Goal: Task Accomplishment & Management: Manage account settings

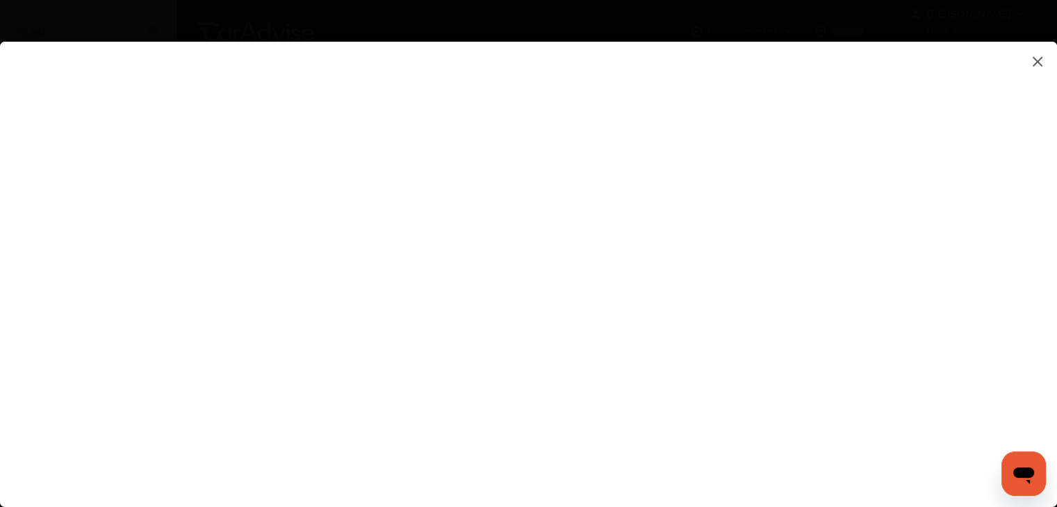
click at [729, 416] on flutter-view at bounding box center [528, 261] width 1057 height 438
type input "**********"
click at [1016, 324] on flutter-view at bounding box center [528, 261] width 1057 height 438
click at [1039, 403] on flutter-view at bounding box center [528, 261] width 1057 height 438
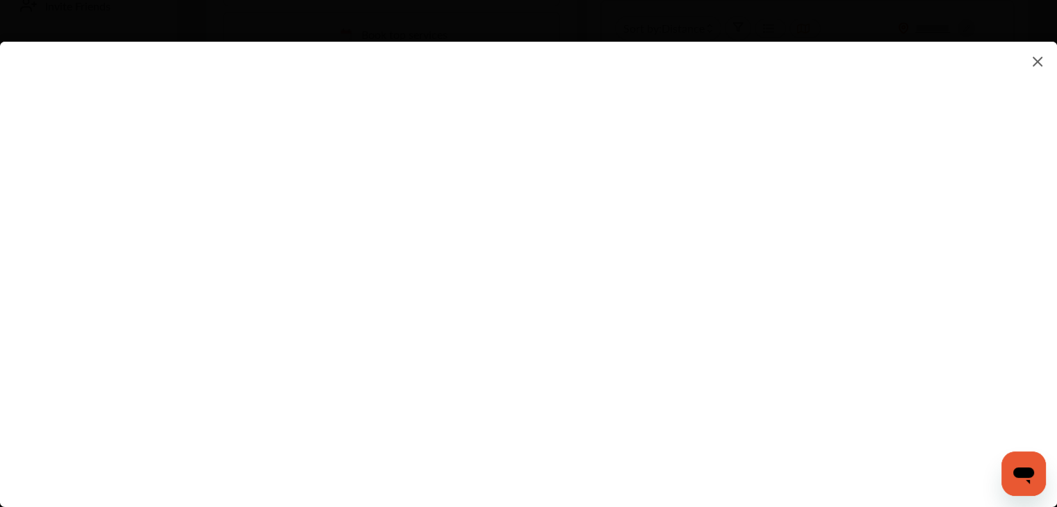
click at [905, 259] on flutter-view at bounding box center [528, 261] width 1057 height 438
click at [708, 217] on flutter-view at bounding box center [528, 261] width 1057 height 438
type textarea "**********"
click at [659, 263] on flutter-view at bounding box center [528, 261] width 1057 height 438
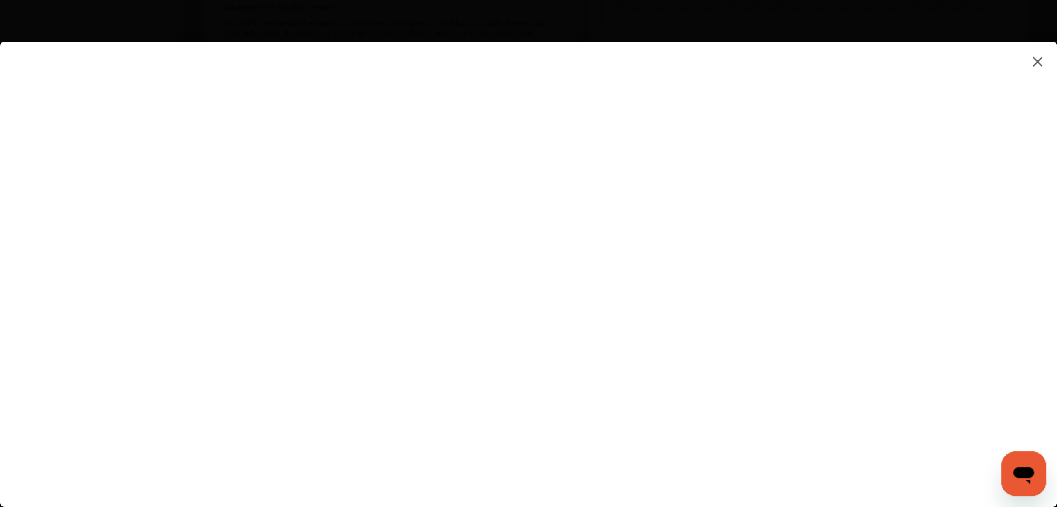
click at [1044, 320] on flutter-view at bounding box center [528, 261] width 1057 height 438
click at [1052, 443] on flutter-view at bounding box center [528, 261] width 1057 height 438
click at [909, 245] on flutter-view at bounding box center [528, 261] width 1057 height 438
click at [786, 254] on flutter-view at bounding box center [528, 261] width 1057 height 438
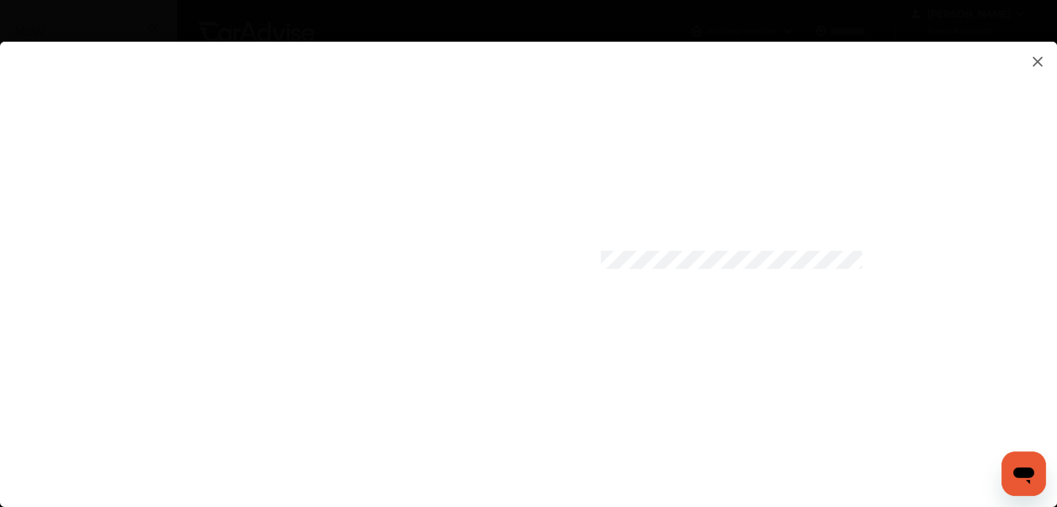
click at [902, 261] on flutter-view at bounding box center [528, 261] width 1057 height 438
click at [906, 259] on flutter-view at bounding box center [528, 261] width 1057 height 438
click at [747, 176] on flutter-view at bounding box center [528, 261] width 1057 height 438
click at [1050, 254] on flutter-view at bounding box center [528, 261] width 1057 height 438
click at [732, 227] on flutter-view at bounding box center [528, 261] width 1057 height 438
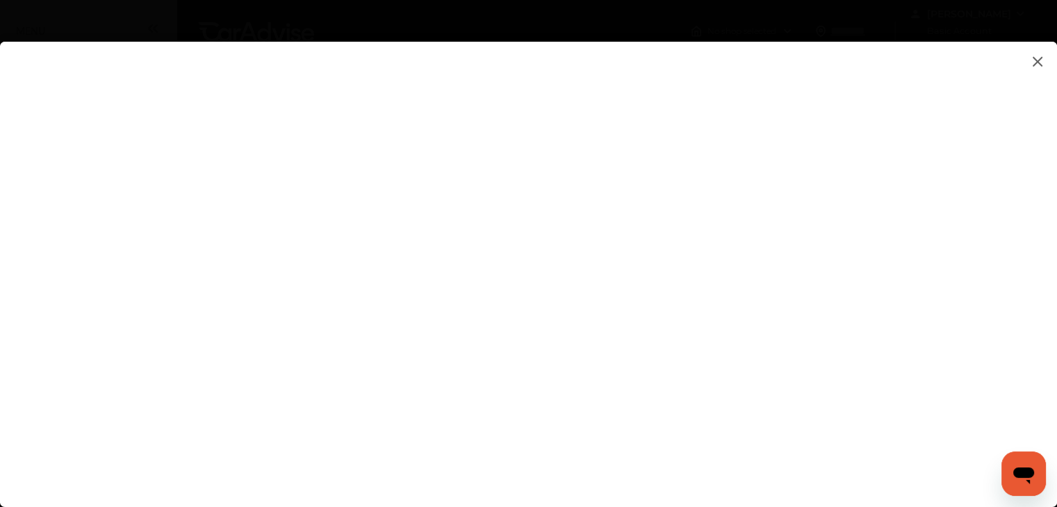
type input "*********"
click at [759, 309] on flutter-view "*********" at bounding box center [528, 261] width 1057 height 438
click at [1053, 299] on flutter-view at bounding box center [528, 261] width 1057 height 438
click at [589, 403] on flutter-view at bounding box center [528, 261] width 1057 height 438
click at [1050, 386] on flutter-view at bounding box center [528, 261] width 1057 height 438
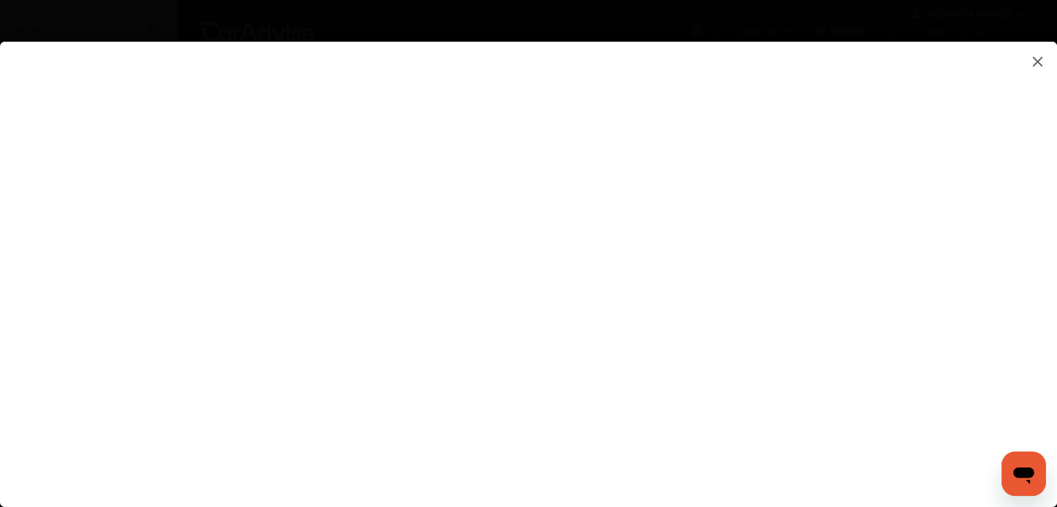
click at [749, 431] on flutter-view at bounding box center [528, 261] width 1057 height 438
click at [754, 456] on flutter-view at bounding box center [528, 261] width 1057 height 438
click at [1057, 142] on html "My Account Dashboard Approvals Maintenance Schedule Membership Card Fuel Gloveb…" at bounding box center [528, 253] width 1057 height 507
click at [1048, 117] on flutter-view at bounding box center [528, 261] width 1057 height 438
click at [870, 127] on flutter-view at bounding box center [528, 261] width 1057 height 438
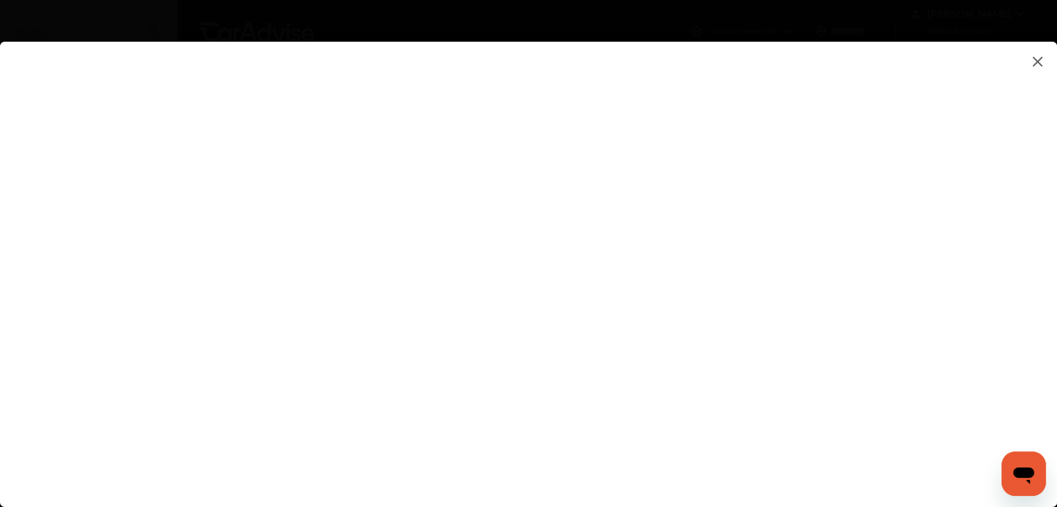
click at [911, 179] on flutter-view at bounding box center [528, 261] width 1057 height 438
click at [709, 335] on flutter-view at bounding box center [528, 261] width 1057 height 438
type input "**********"
click at [977, 296] on flutter-view at bounding box center [528, 261] width 1057 height 438
click at [1038, 264] on flutter-view at bounding box center [528, 261] width 1057 height 438
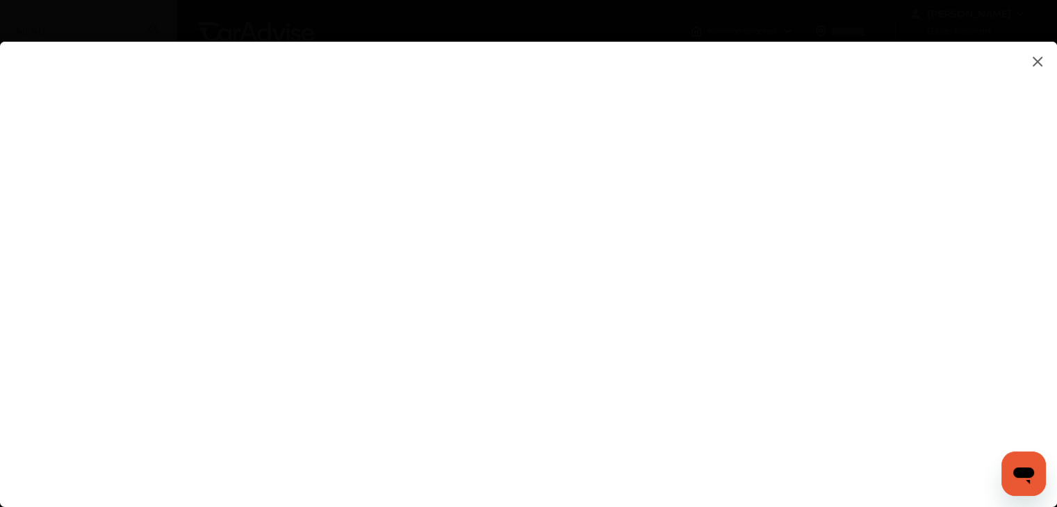
click at [763, 440] on flutter-view at bounding box center [528, 261] width 1057 height 438
click at [1044, 108] on flutter-view at bounding box center [528, 261] width 1057 height 438
click at [1035, 58] on img at bounding box center [1037, 61] width 17 height 17
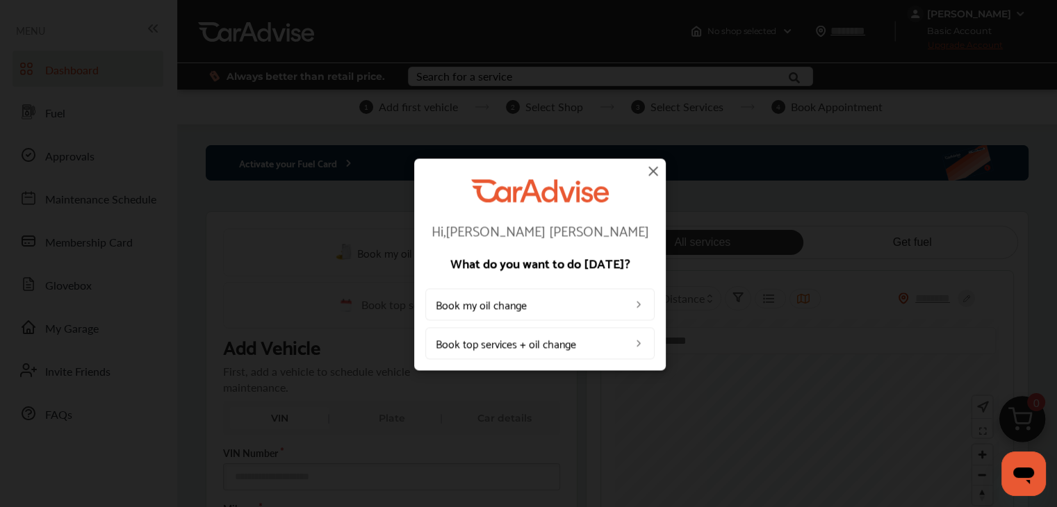
click at [657, 170] on img at bounding box center [653, 171] width 17 height 17
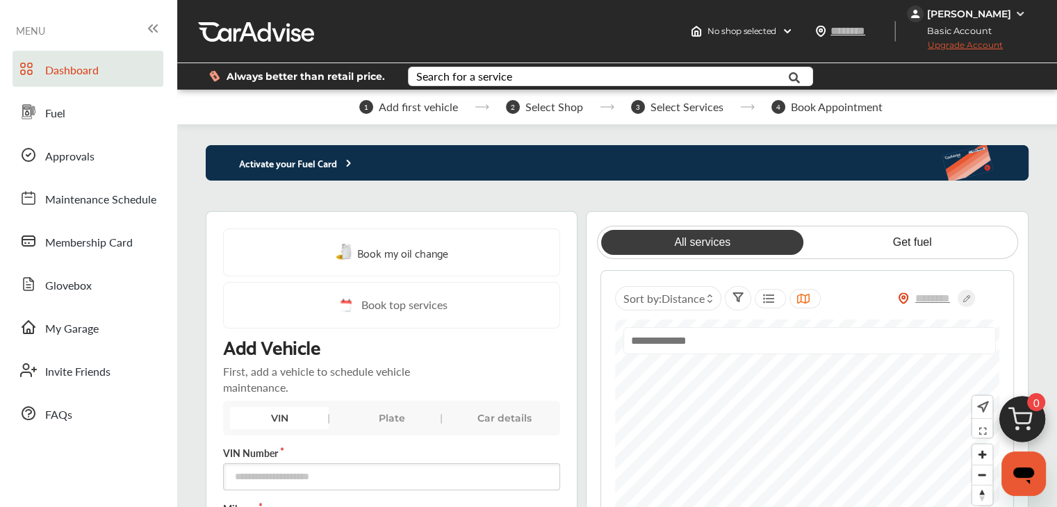
click at [1016, 10] on img at bounding box center [1019, 13] width 11 height 11
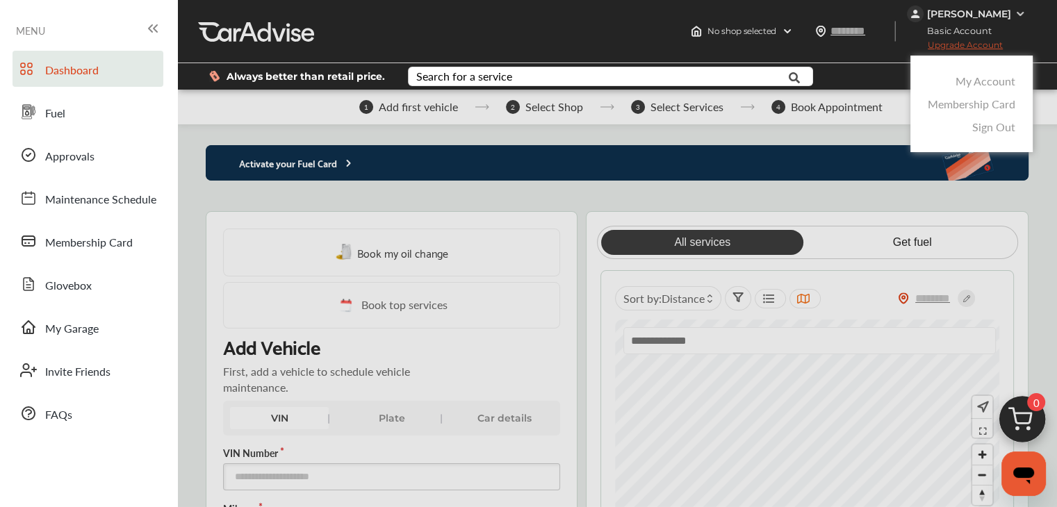
click at [991, 126] on link "Sign Out" at bounding box center [993, 127] width 43 height 16
